Goal: Task Accomplishment & Management: Manage account settings

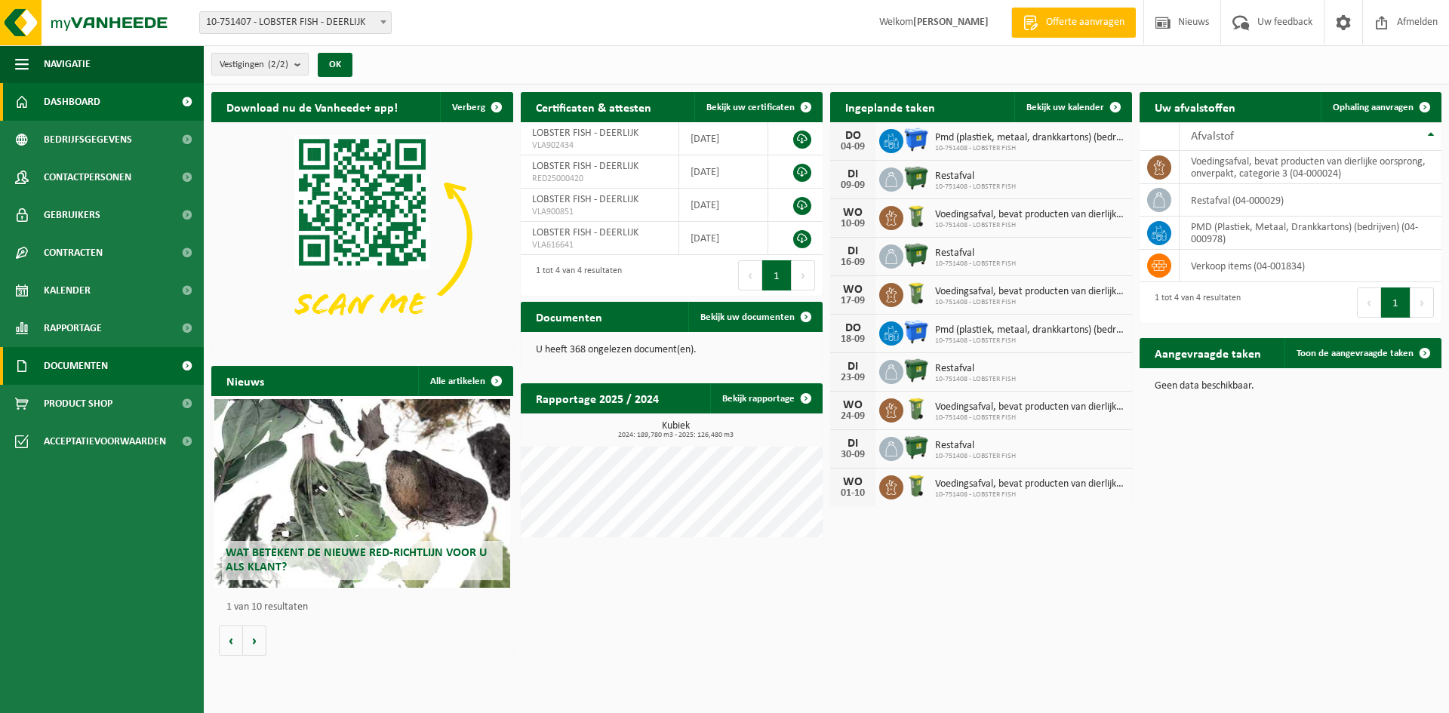
click at [191, 364] on span at bounding box center [187, 366] width 34 height 38
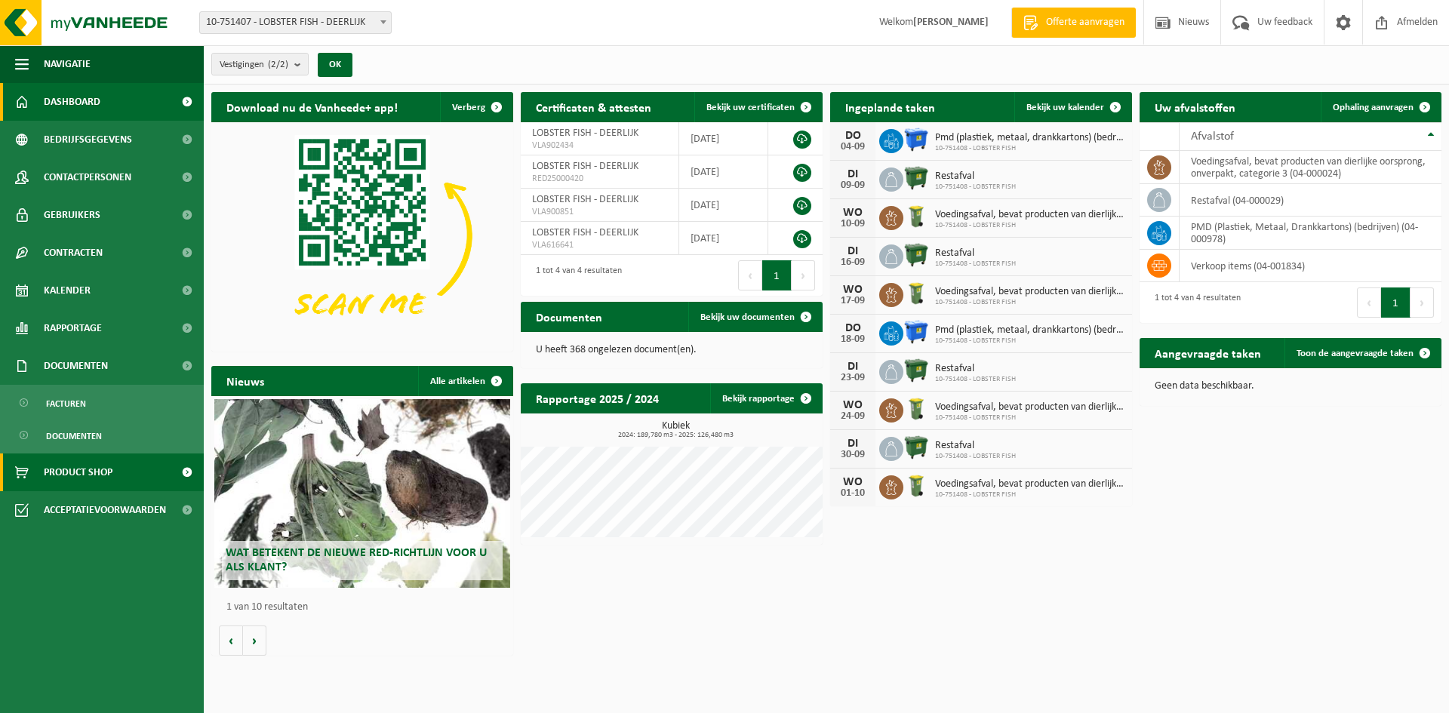
click at [184, 473] on span at bounding box center [187, 473] width 34 height 38
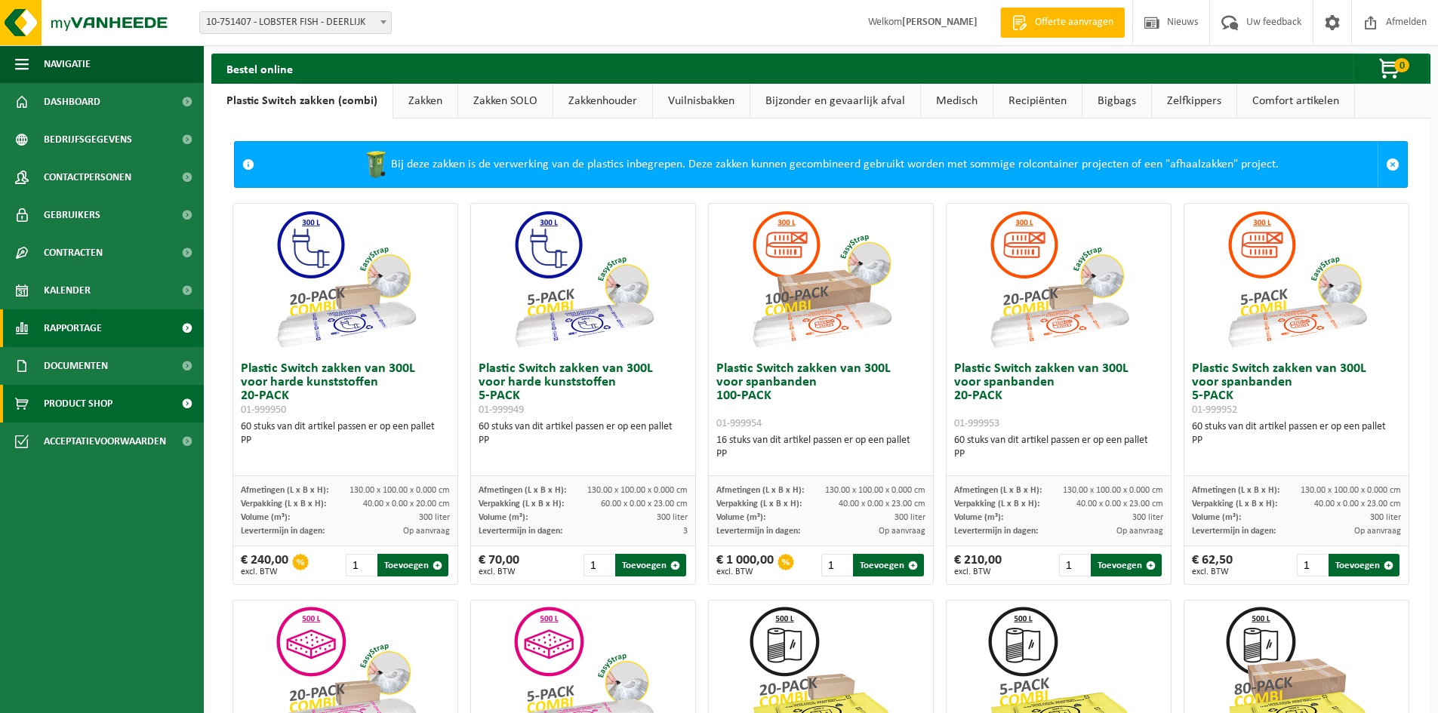
click at [187, 330] on span at bounding box center [187, 328] width 34 height 38
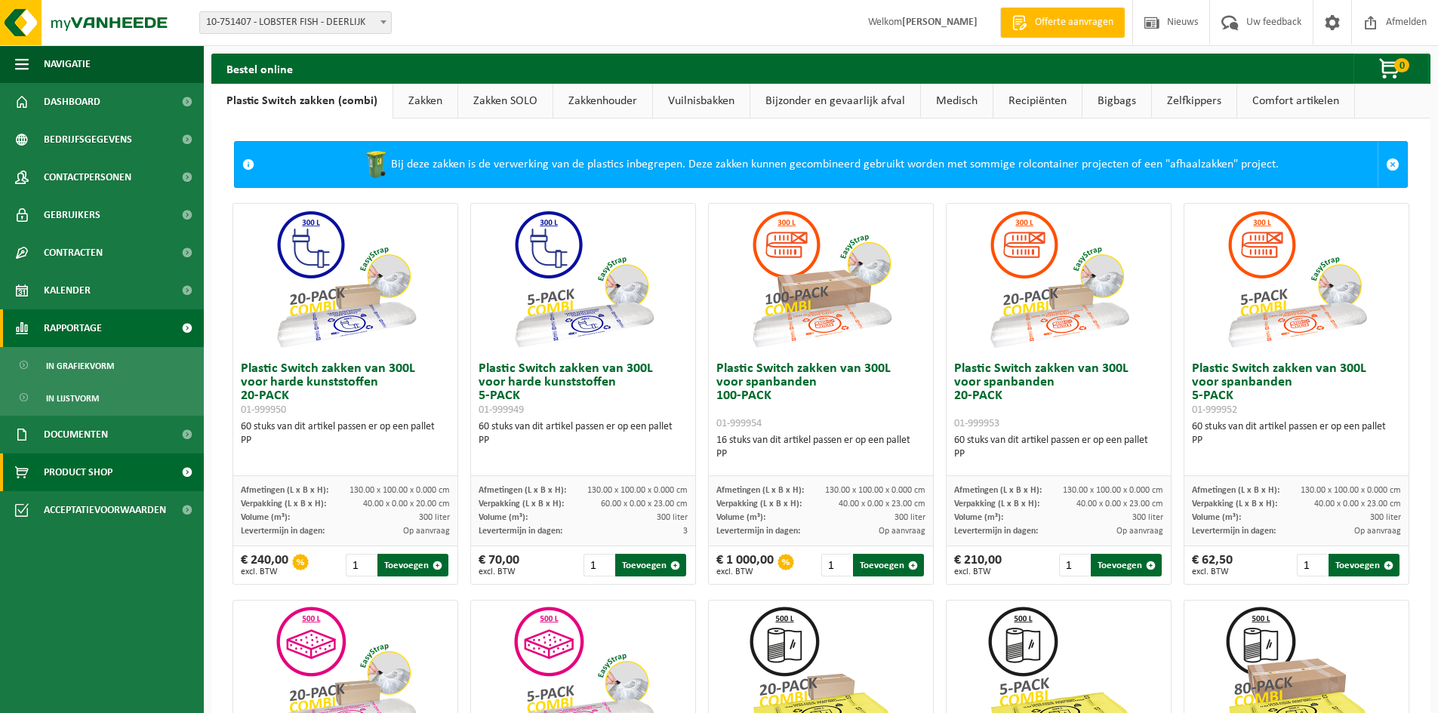
click at [187, 330] on span at bounding box center [187, 328] width 34 height 38
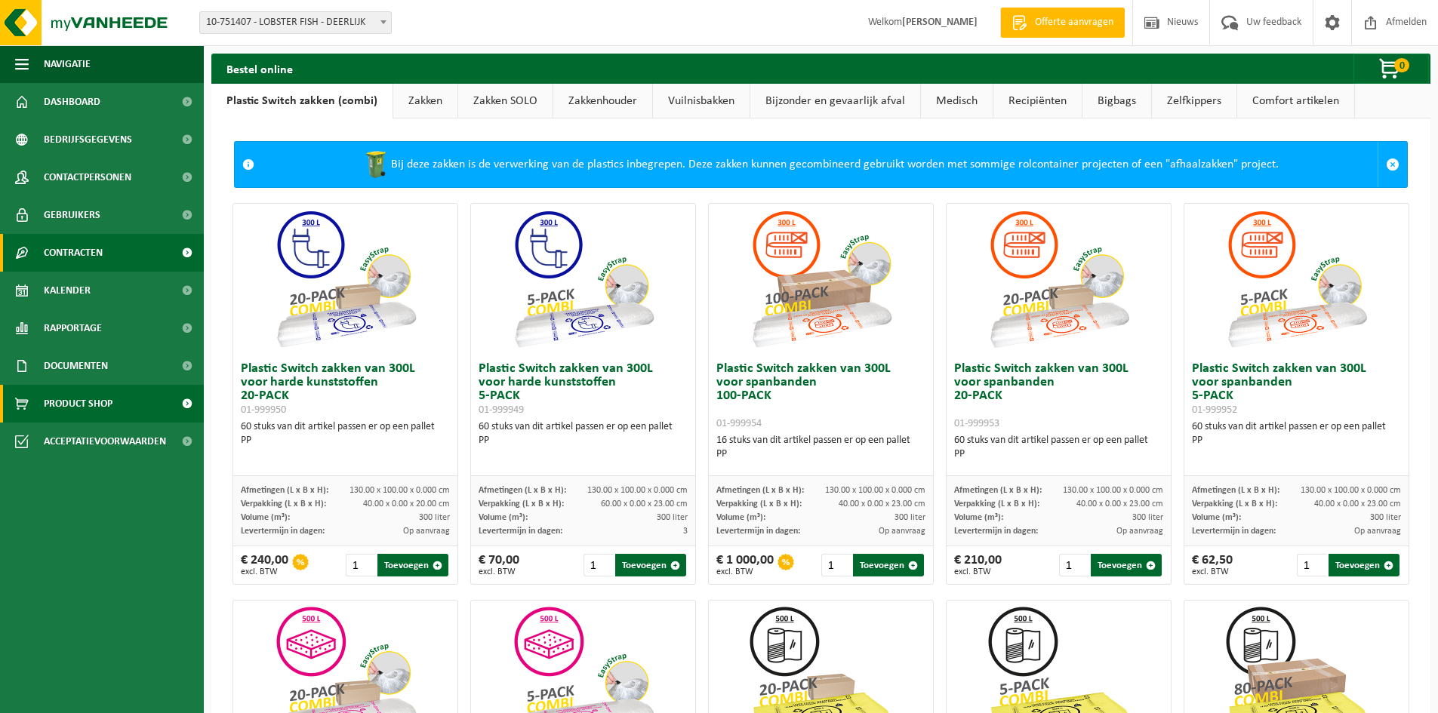
click at [186, 254] on span at bounding box center [187, 253] width 34 height 38
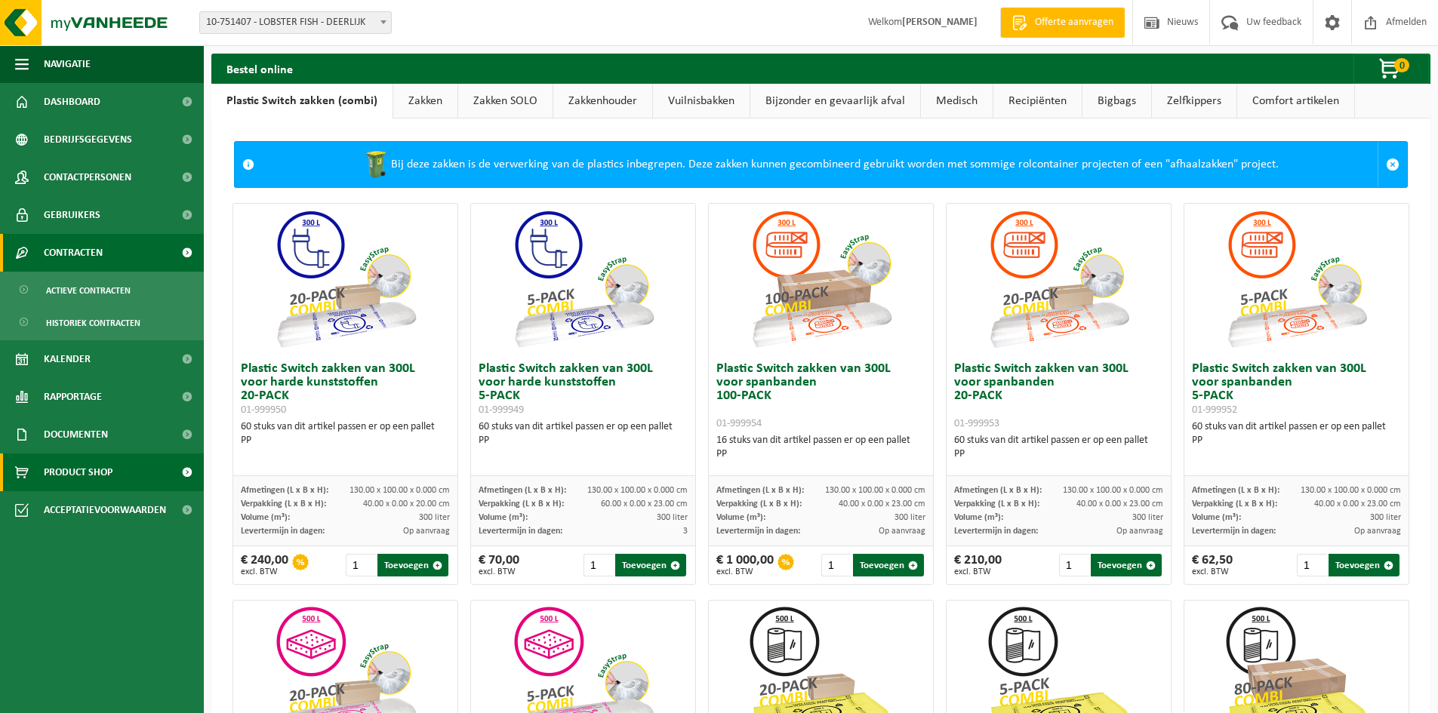
click at [186, 254] on span at bounding box center [187, 253] width 34 height 38
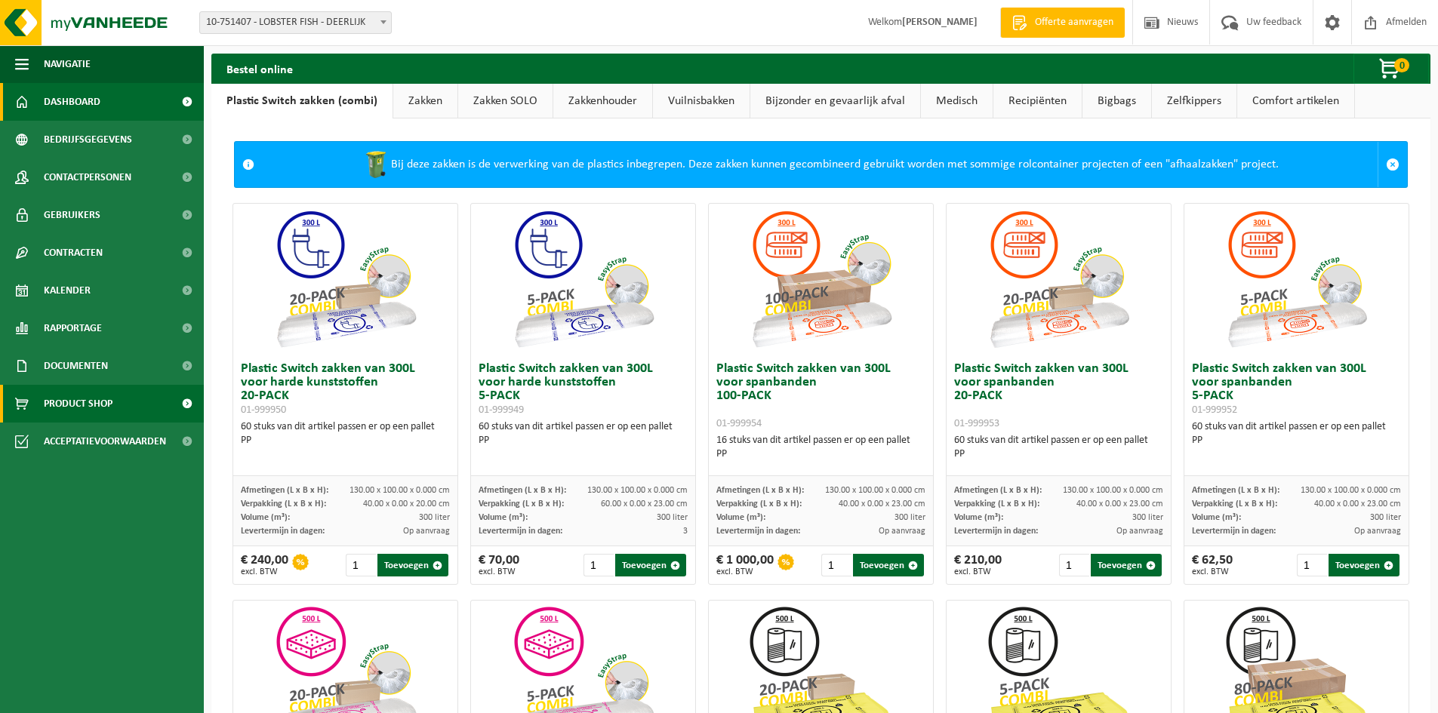
click at [186, 103] on span at bounding box center [187, 102] width 34 height 38
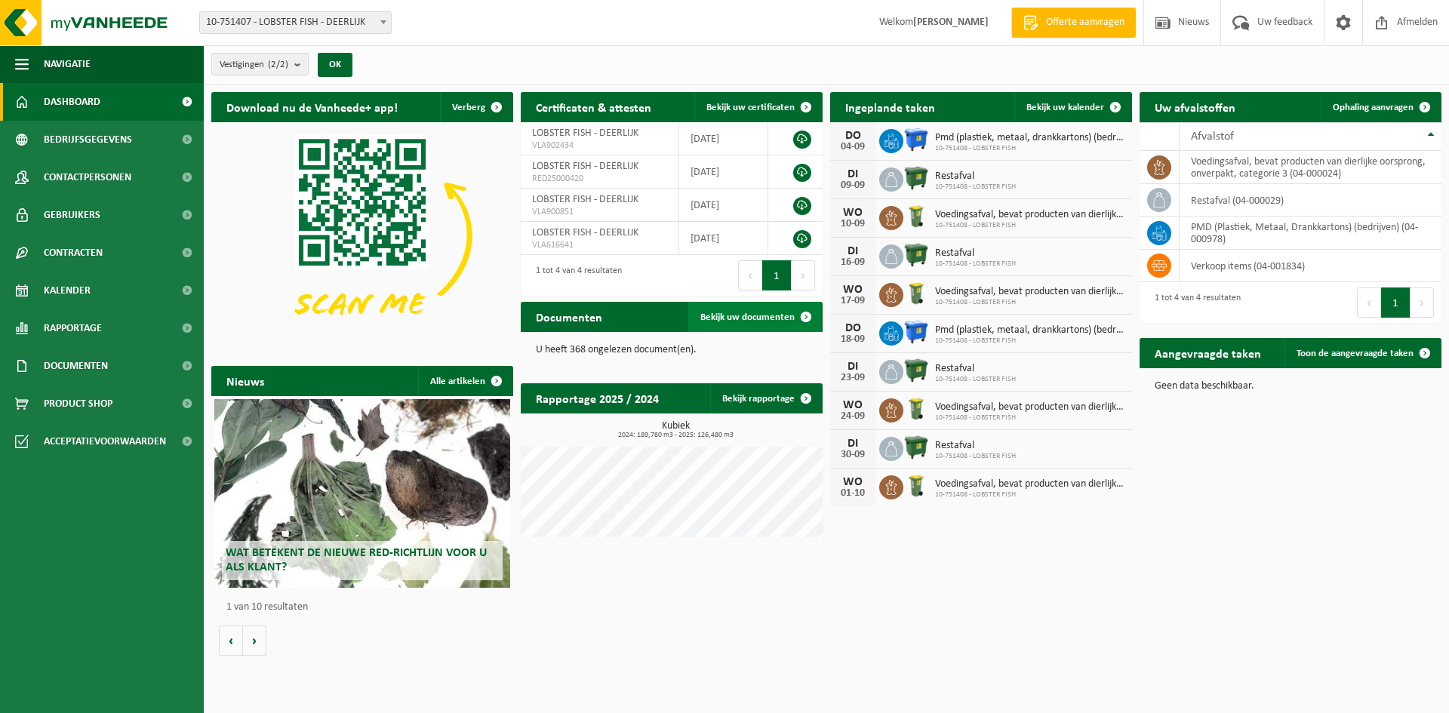
click at [736, 313] on span "Bekijk uw documenten" at bounding box center [747, 318] width 94 height 10
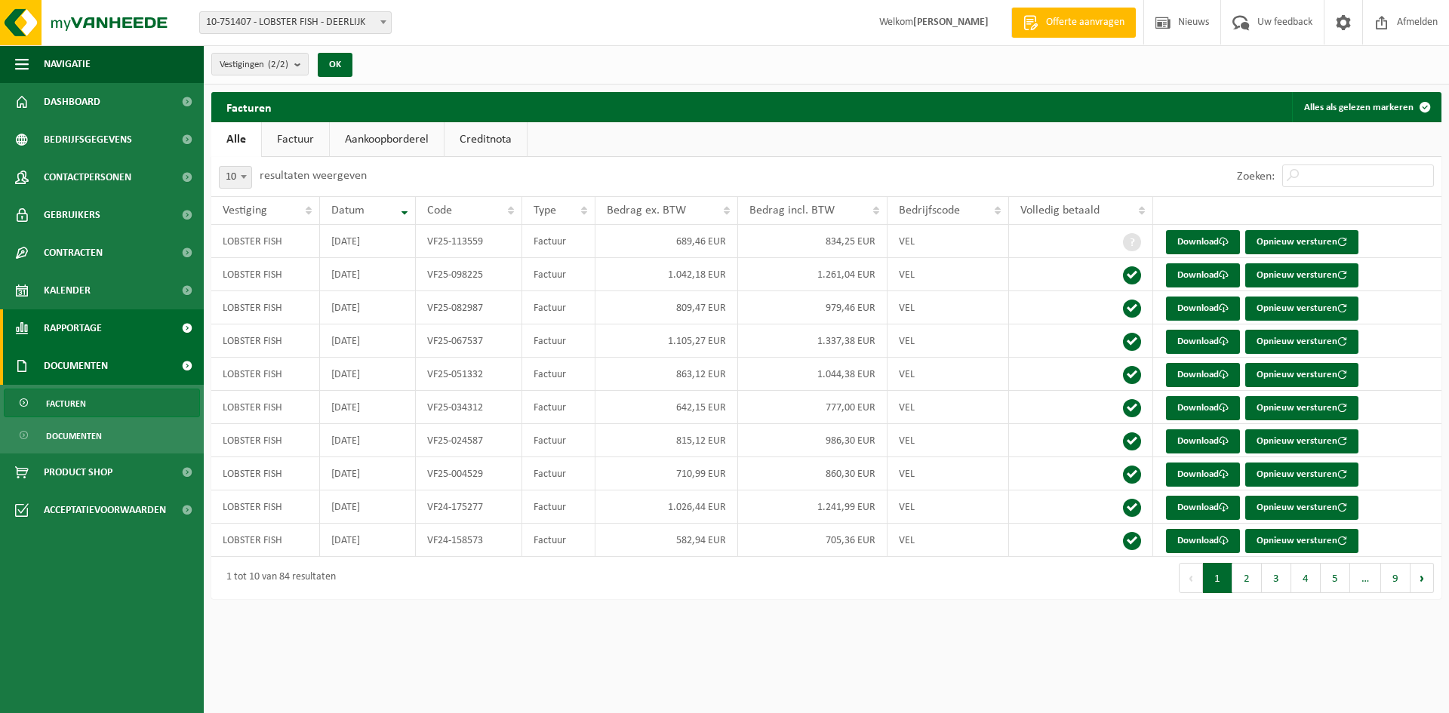
click at [66, 330] on span "Rapportage" at bounding box center [73, 328] width 58 height 38
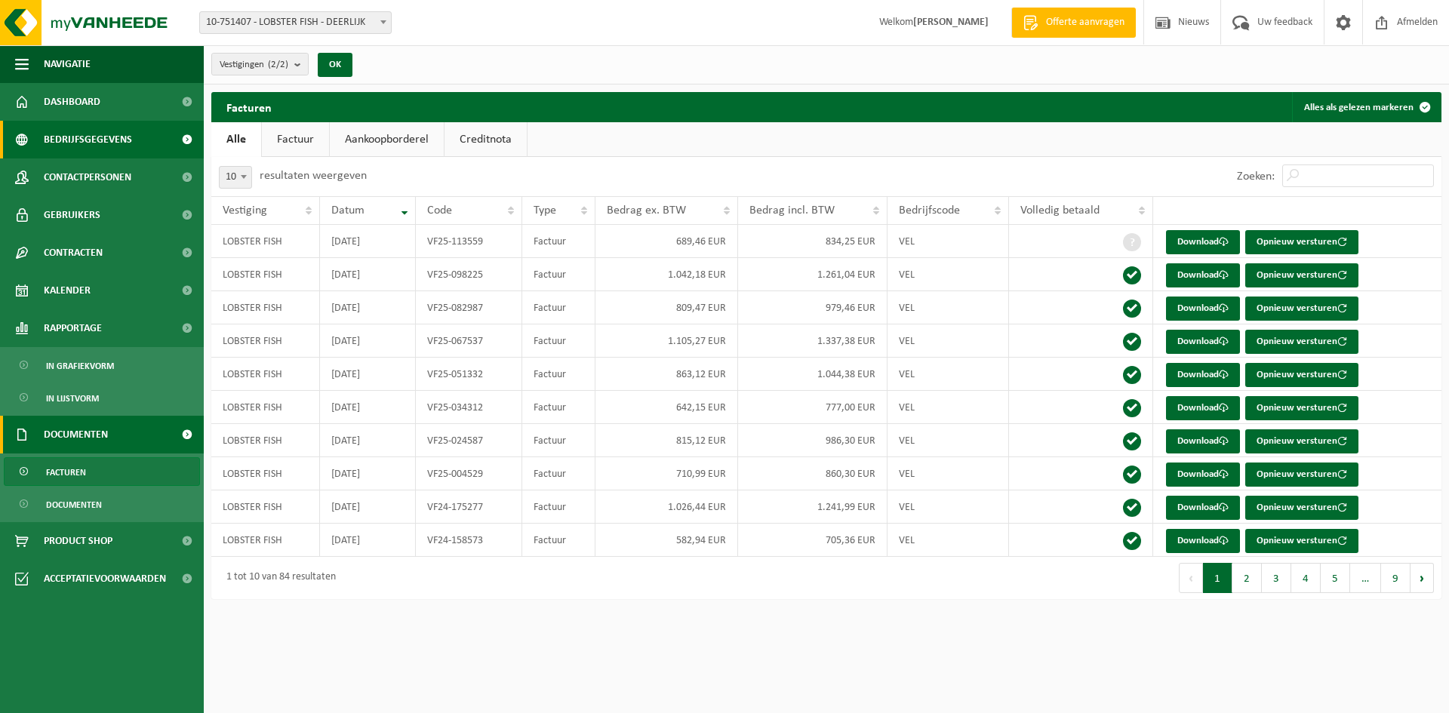
click at [88, 137] on span "Bedrijfsgegevens" at bounding box center [88, 140] width 88 height 38
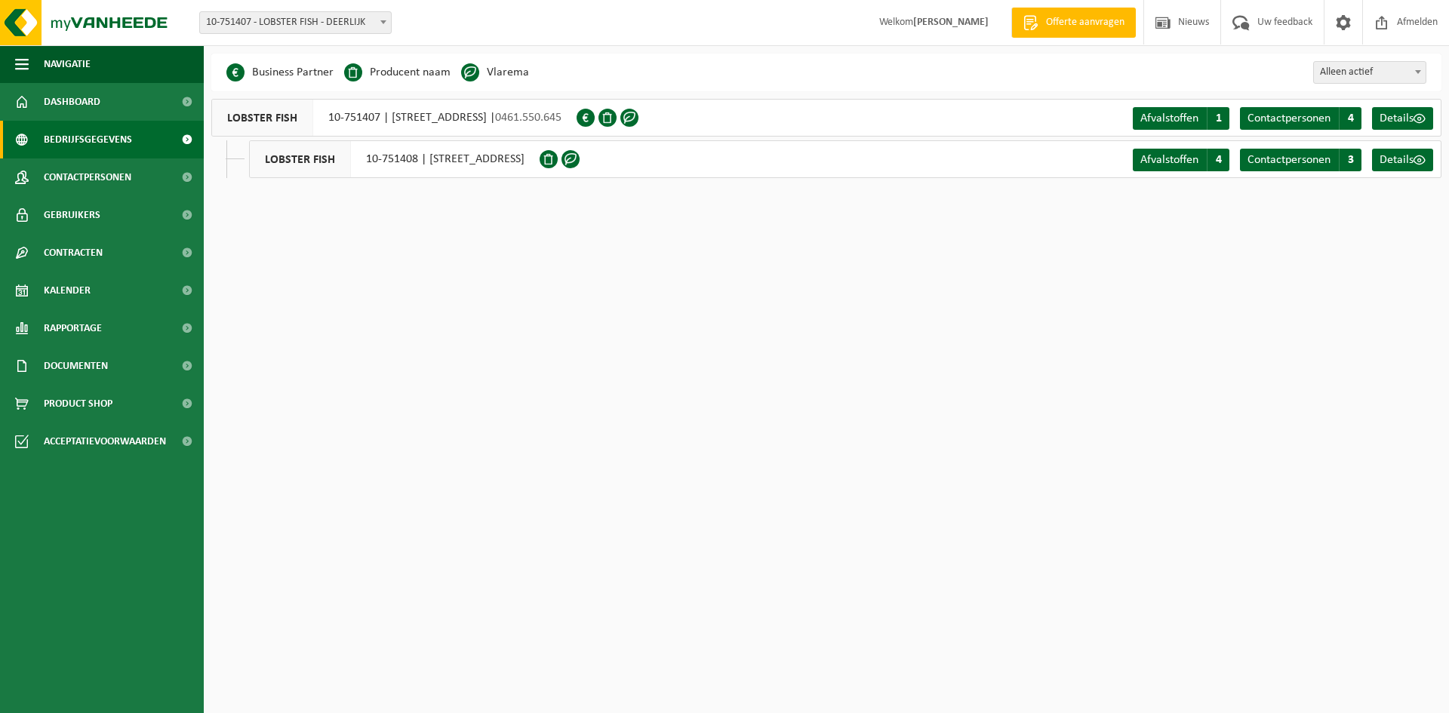
click at [516, 73] on li "Vlarema" at bounding box center [495, 72] width 68 height 23
click at [22, 58] on span "button" at bounding box center [22, 64] width 14 height 38
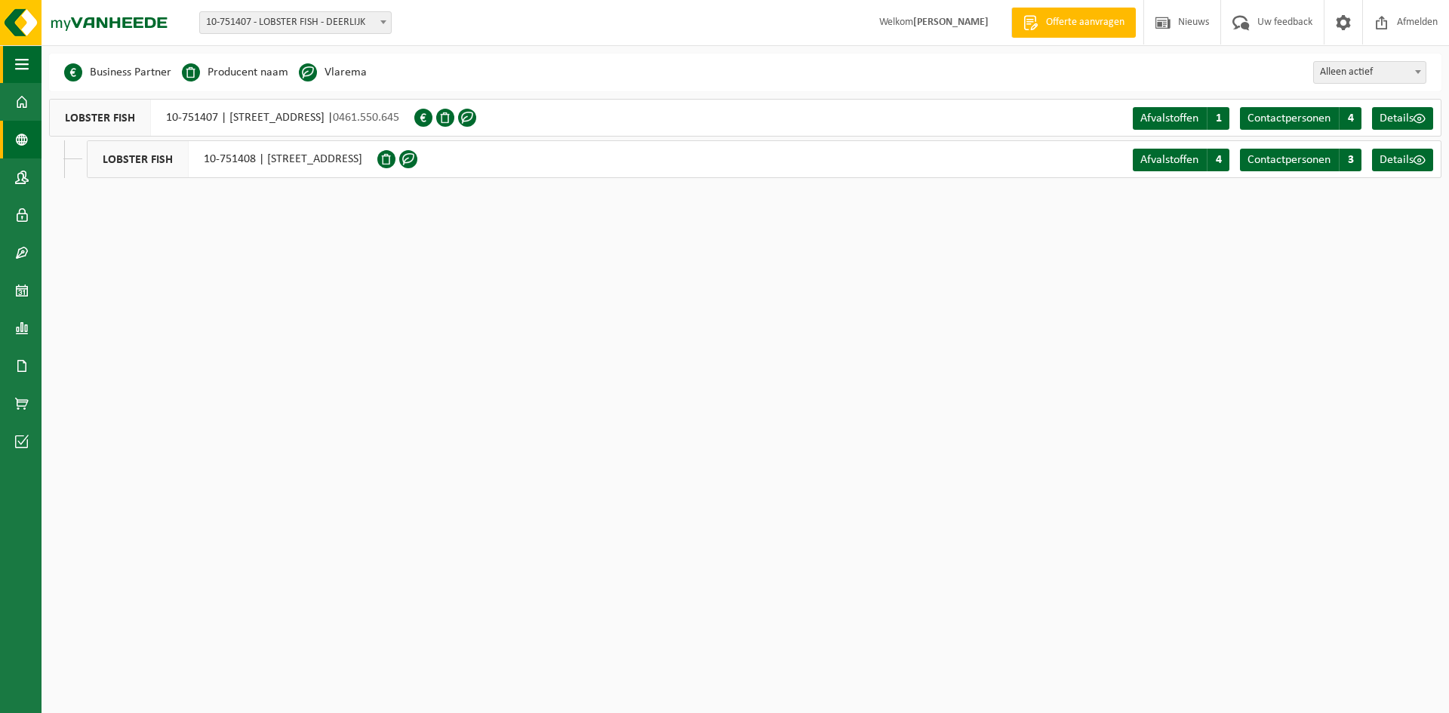
click at [22, 58] on span "button" at bounding box center [22, 64] width 14 height 38
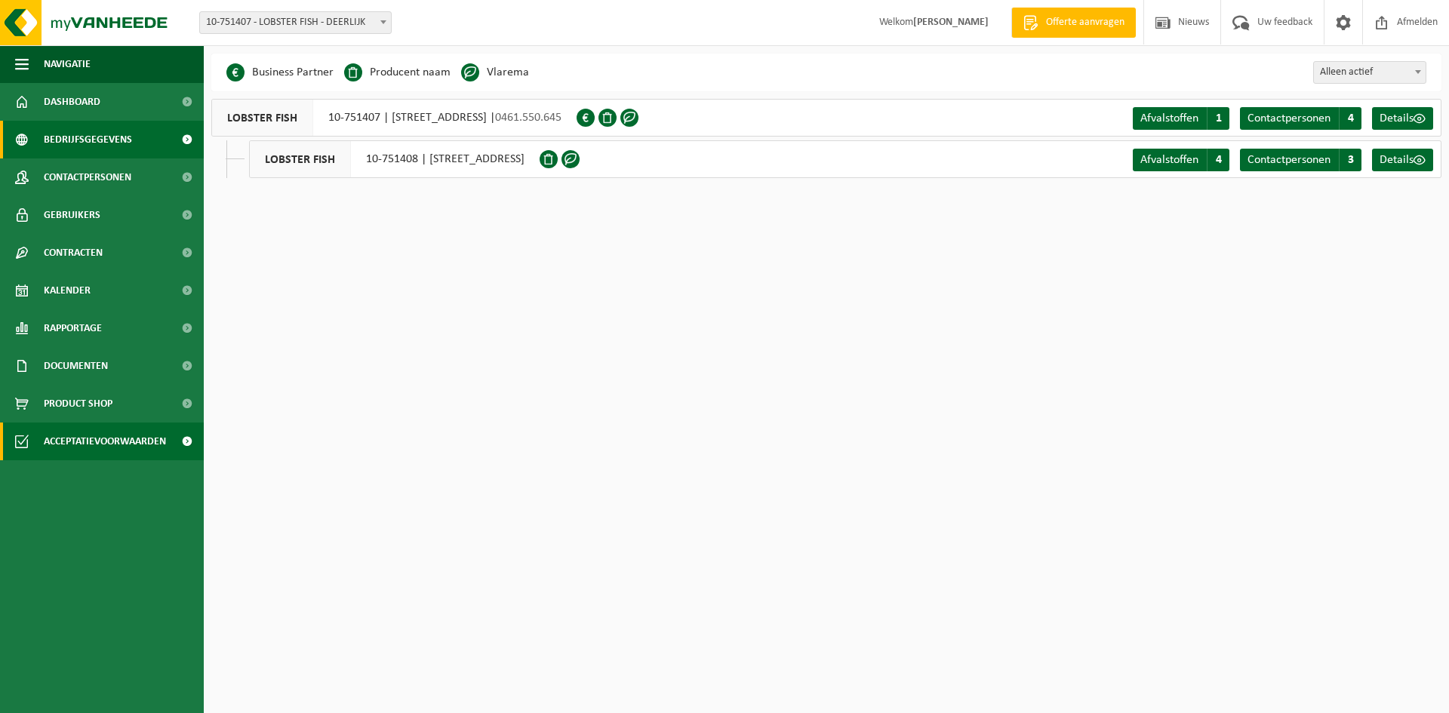
click at [131, 442] on span "Acceptatievoorwaarden" at bounding box center [105, 442] width 122 height 38
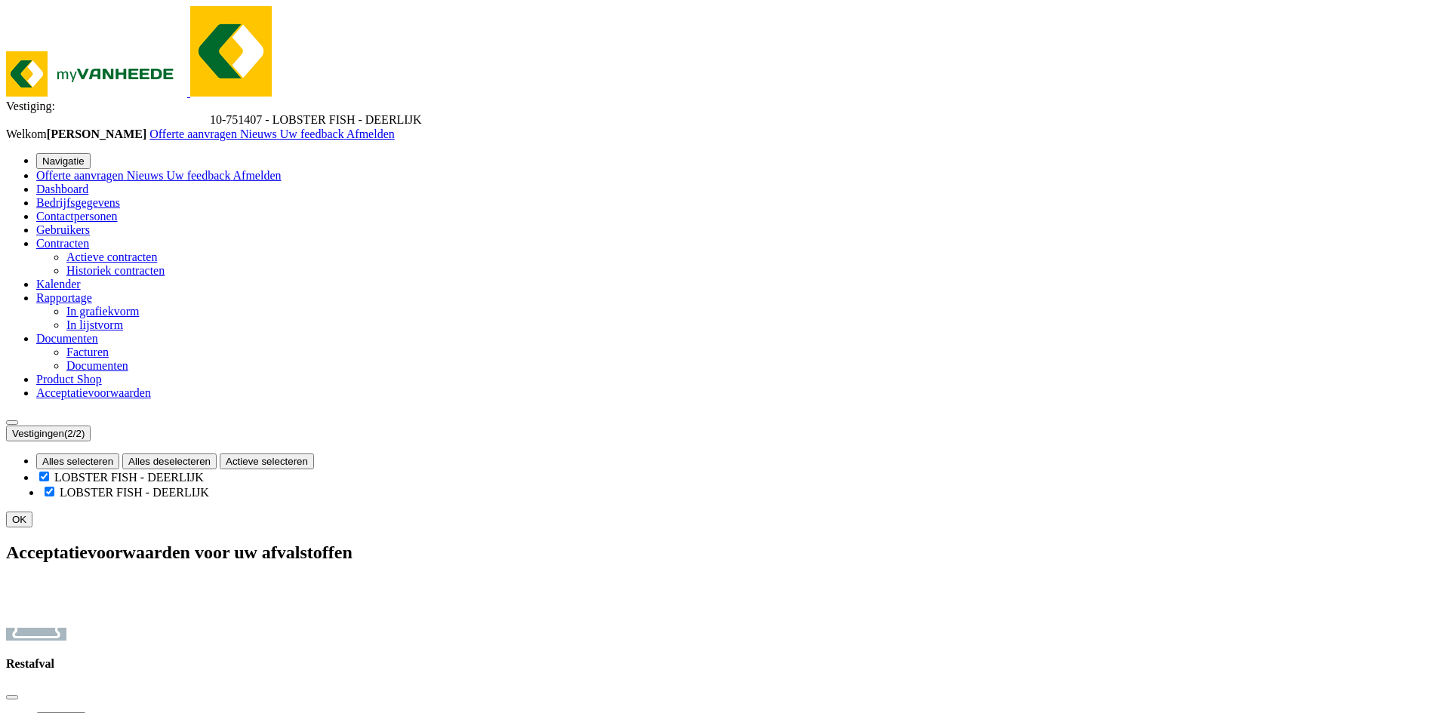
click at [346, 128] on span at bounding box center [346, 134] width 0 height 13
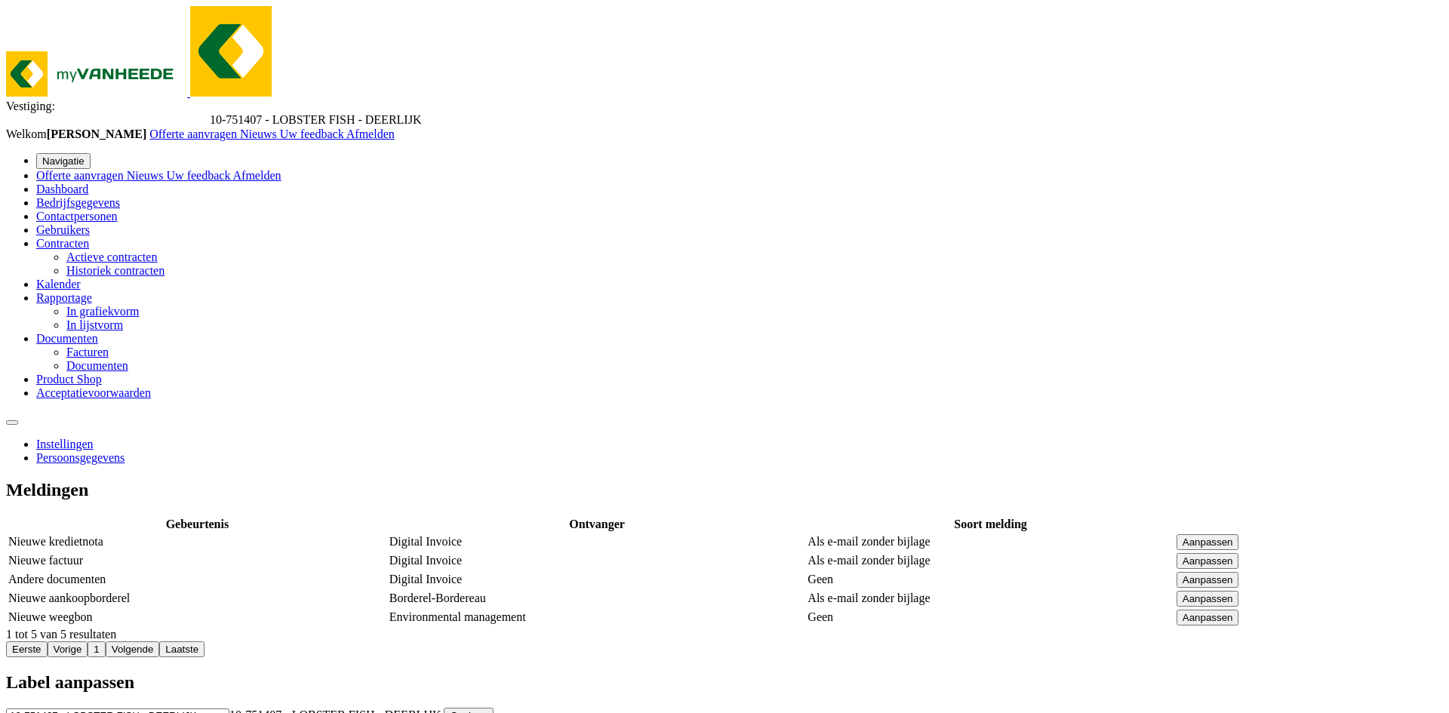
click at [125, 451] on link "Persoonsgegevens" at bounding box center [80, 457] width 88 height 13
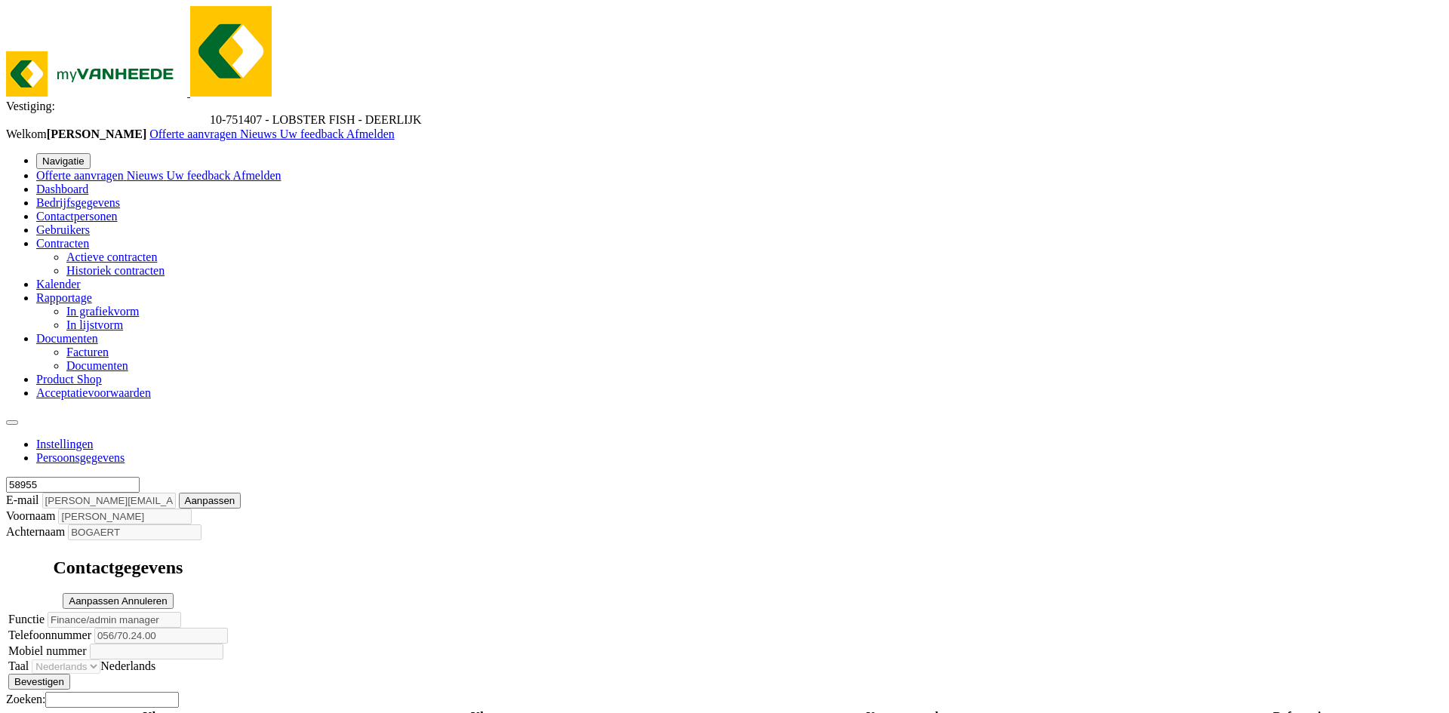
click at [119, 596] on span "Aanpassen" at bounding box center [94, 601] width 51 height 11
click at [181, 612] on input "Finance/admin manager" at bounding box center [115, 620] width 134 height 16
type input "Finance/HR manager"
type input "+32 56 70 24 00"
click at [70, 674] on button "Bevestigen" at bounding box center [39, 682] width 62 height 16
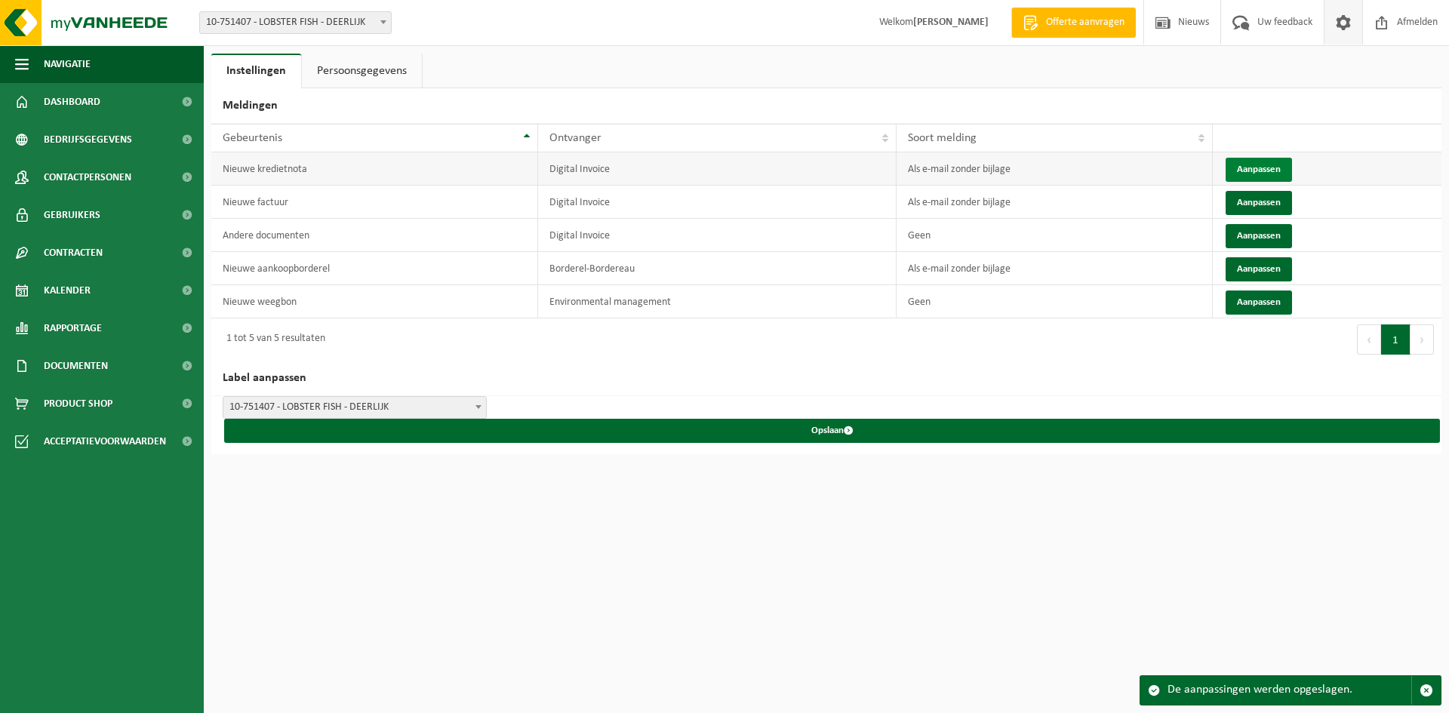
click at [1253, 168] on button "Aanpassen" at bounding box center [1259, 170] width 66 height 24
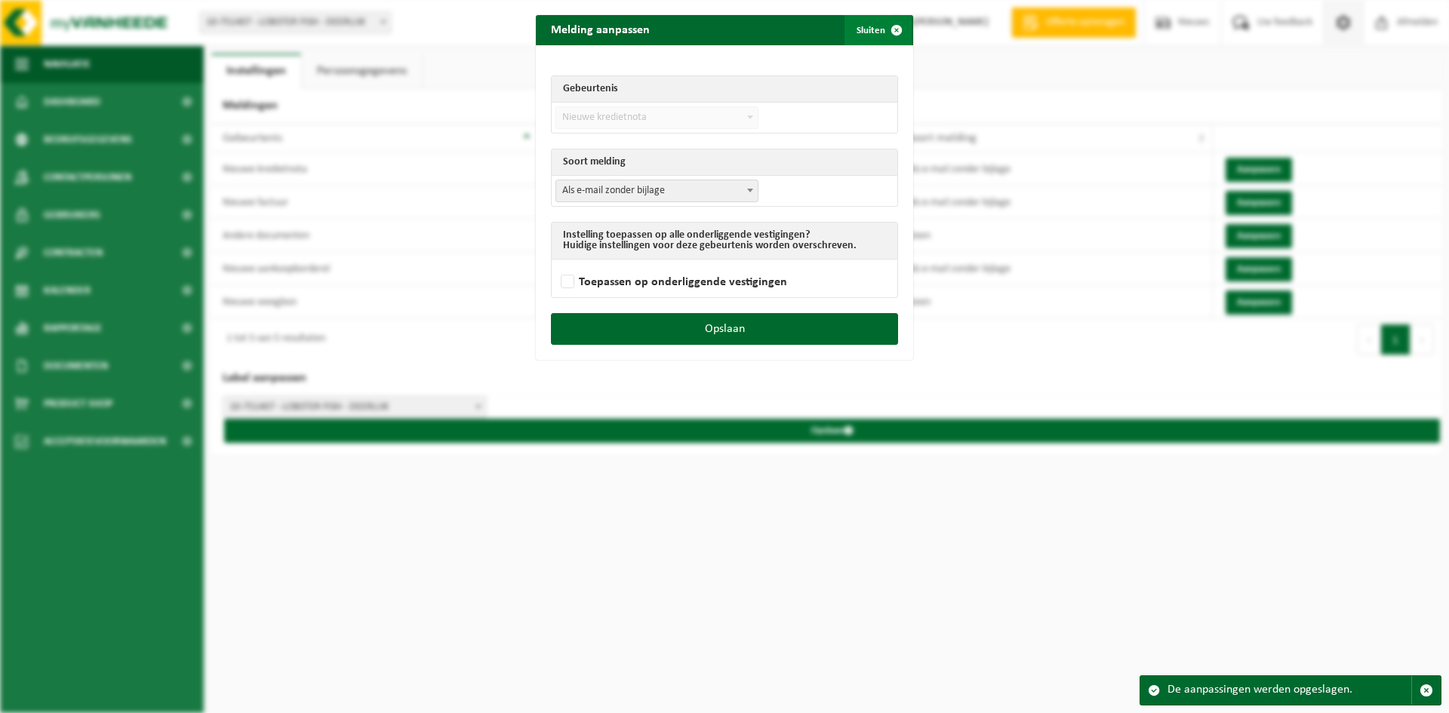
click at [874, 32] on button "Sluiten" at bounding box center [878, 30] width 67 height 30
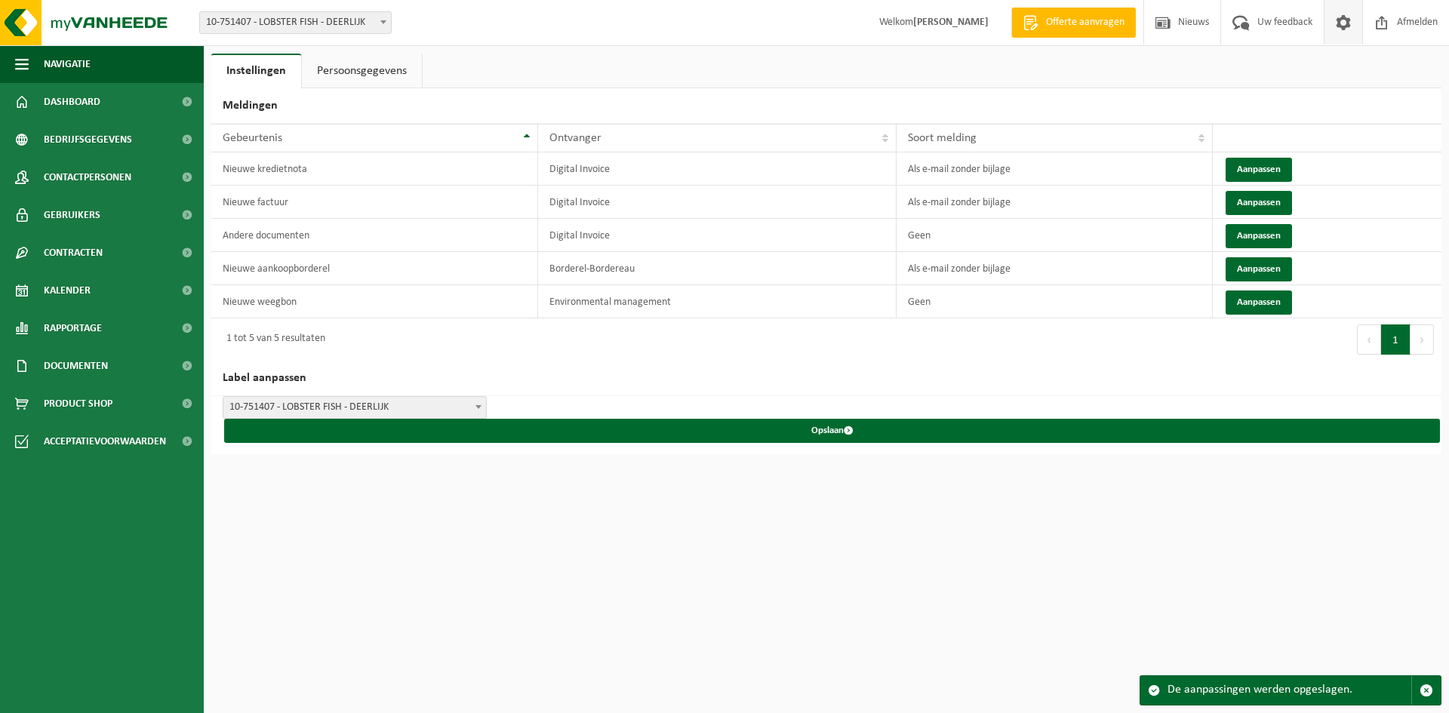
click at [361, 72] on link "Persoonsgegevens" at bounding box center [362, 71] width 120 height 35
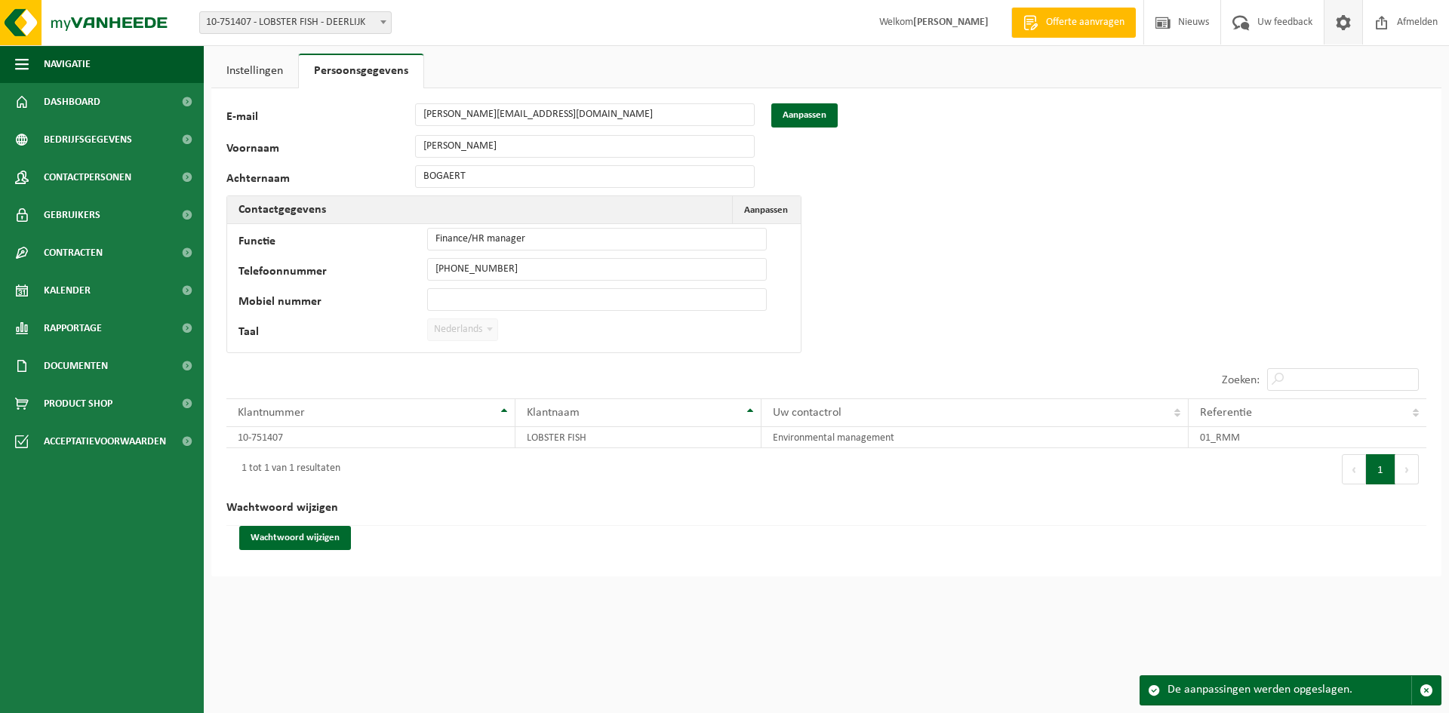
click at [256, 71] on link "Instellingen" at bounding box center [254, 71] width 87 height 35
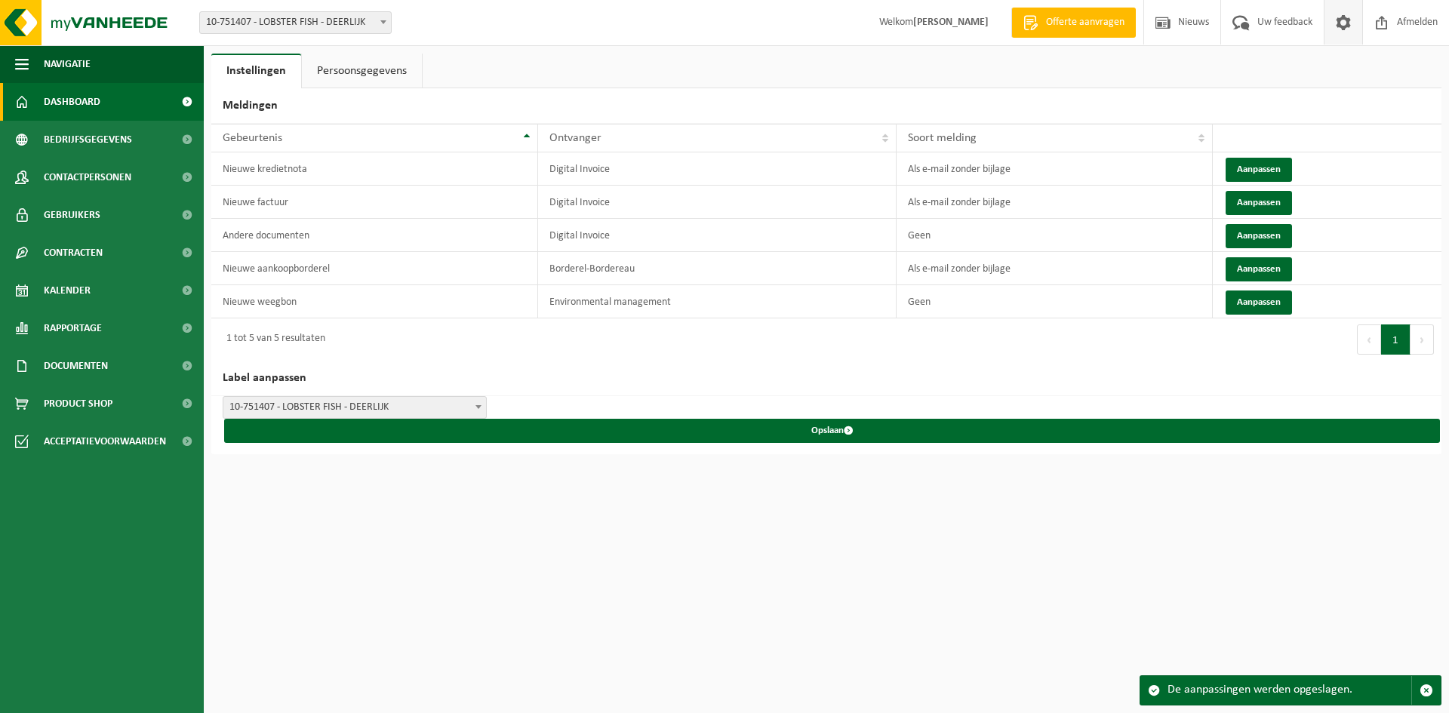
click at [81, 103] on span "Dashboard" at bounding box center [72, 102] width 57 height 38
